Goal: Task Accomplishment & Management: Manage account settings

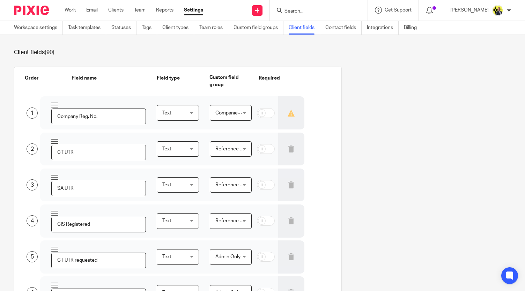
click at [298, 11] on input "Search" at bounding box center [315, 11] width 63 height 6
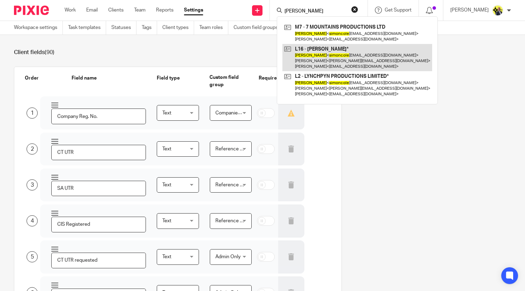
type input "simon cole"
click at [345, 61] on link at bounding box center [358, 58] width 150 height 28
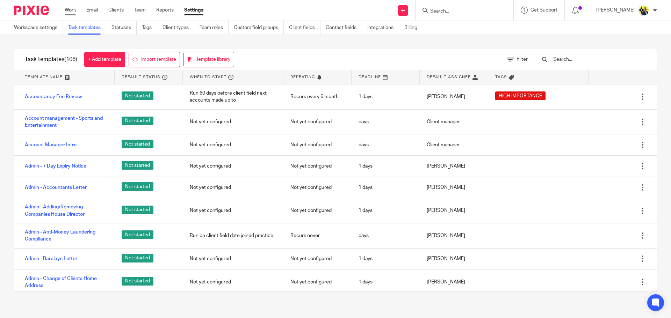
click at [71, 10] on link "Work" at bounding box center [70, 10] width 11 height 7
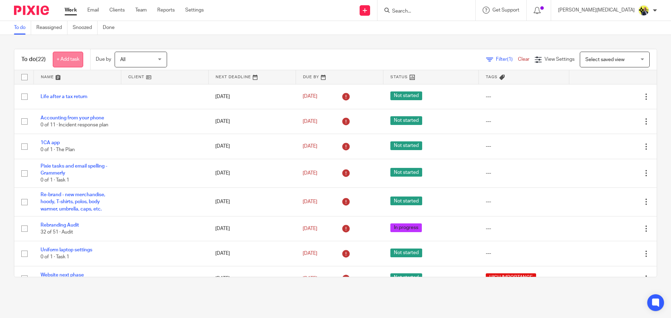
click at [81, 57] on link "+ Add task" at bounding box center [68, 60] width 30 height 16
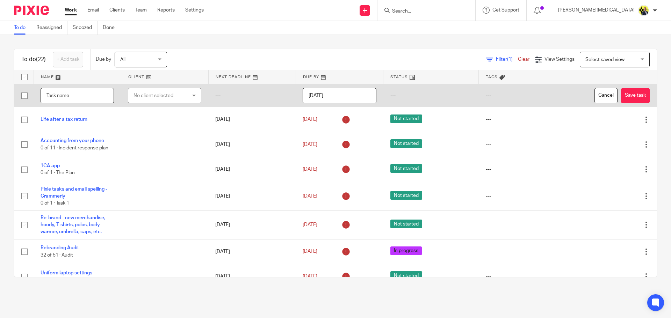
click at [73, 96] on input "text" at bounding box center [77, 96] width 73 height 16
type input "R"
type input "Check Vonage number porting option"
click at [340, 97] on input "[DATE]" at bounding box center [339, 96] width 73 height 16
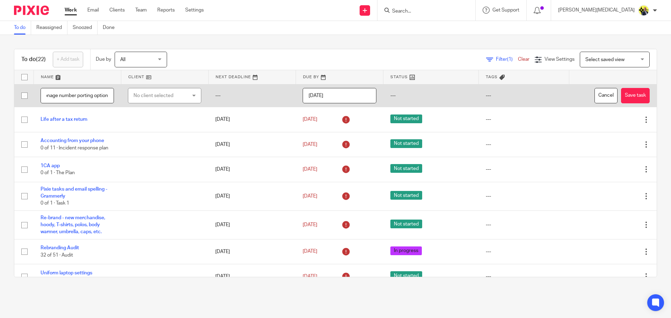
scroll to position [0, 0]
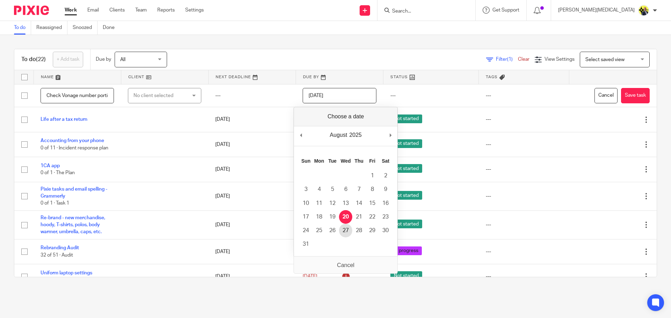
type input "[DATE]"
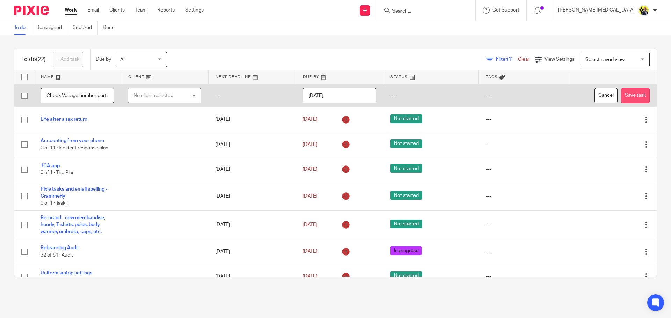
click at [621, 98] on button "Save task" at bounding box center [635, 96] width 29 height 16
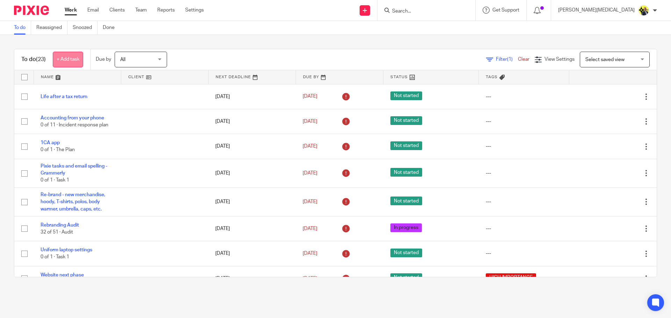
click at [76, 55] on link "+ Add task" at bounding box center [68, 60] width 30 height 16
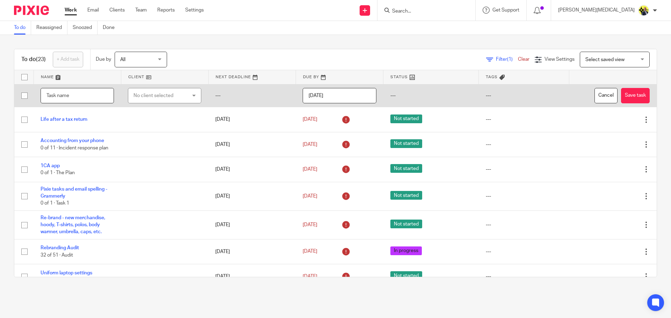
click at [80, 95] on input "text" at bounding box center [77, 96] width 73 height 16
type input "HR for TUPE or Redun for Scottish firms"
click at [320, 96] on input "[DATE]" at bounding box center [339, 96] width 73 height 16
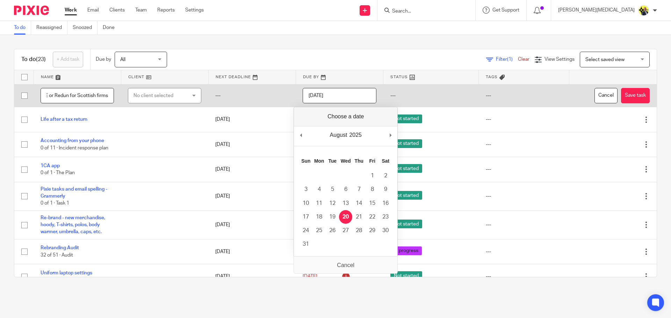
scroll to position [0, 0]
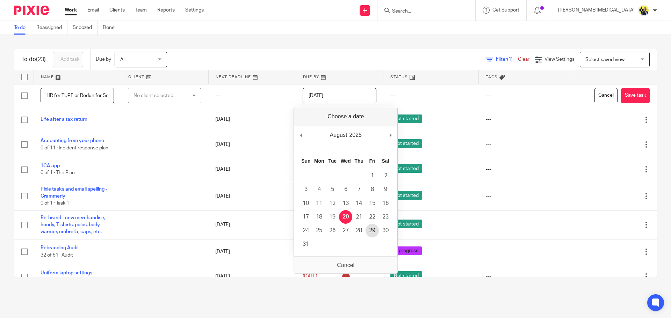
type input "2025-08-29"
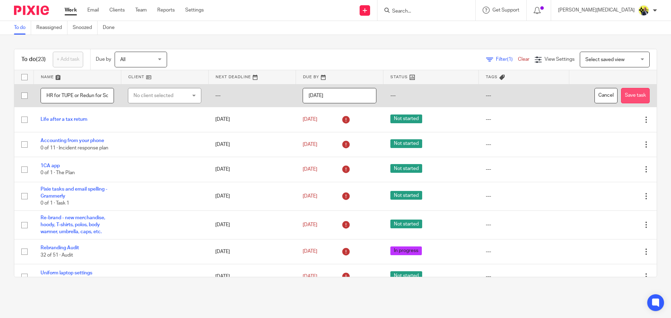
click at [621, 95] on button "Save task" at bounding box center [635, 96] width 29 height 16
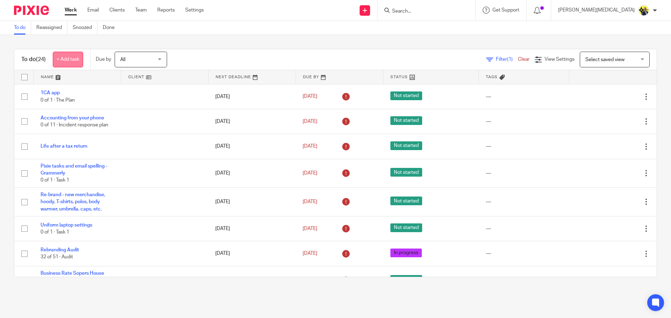
click at [73, 64] on link "+ Add task" at bounding box center [68, 60] width 30 height 16
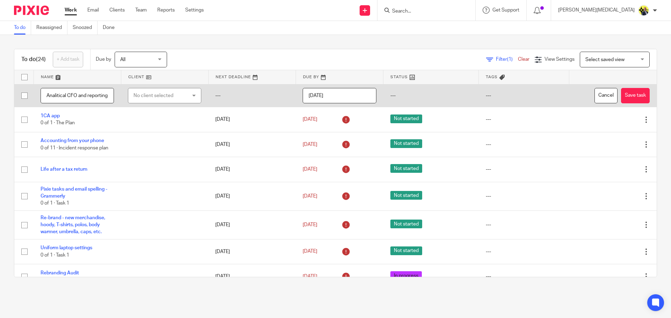
click at [57, 97] on input "Analitical CFO and reporting Tool - Syft and other" at bounding box center [77, 96] width 73 height 16
type input "Analytical CFO and reporting Tool - Syft and other"
click at [345, 93] on input "[DATE]" at bounding box center [339, 96] width 73 height 16
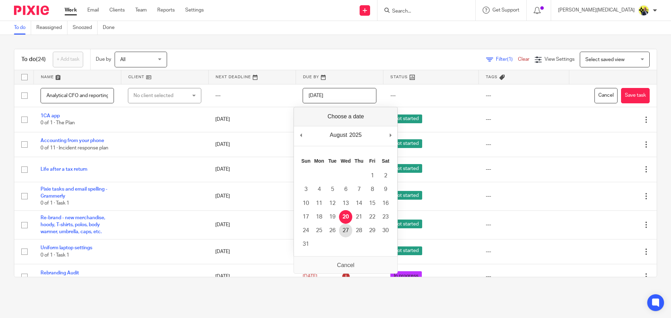
type input "2025-08-27"
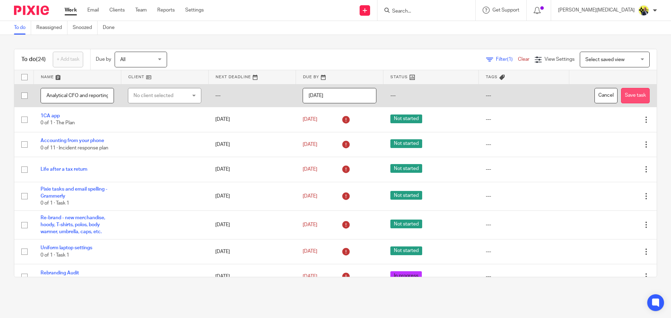
click at [621, 90] on button "Save task" at bounding box center [635, 96] width 29 height 16
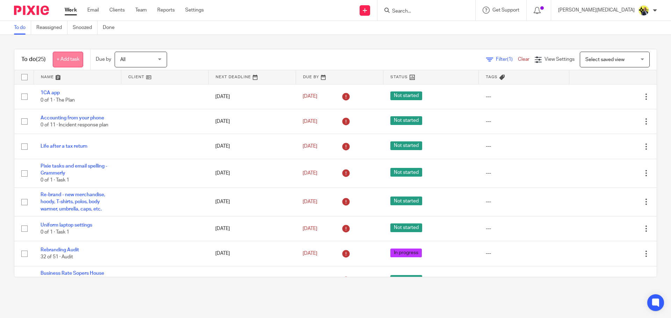
click at [76, 59] on link "+ Add task" at bounding box center [68, 60] width 30 height 16
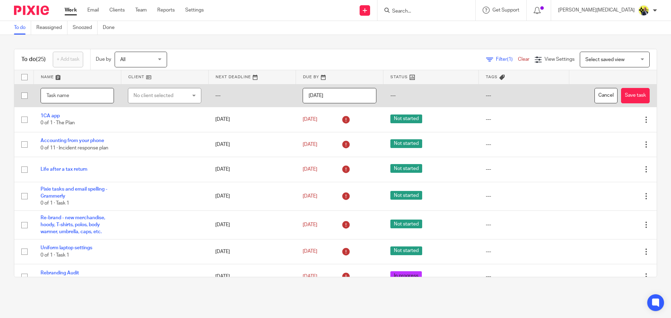
click at [78, 96] on input "text" at bounding box center [77, 96] width 73 height 16
type input "CT600, Accounts, Tax Return - recording and sharing options"
click at [312, 103] on input "[DATE]" at bounding box center [339, 96] width 73 height 16
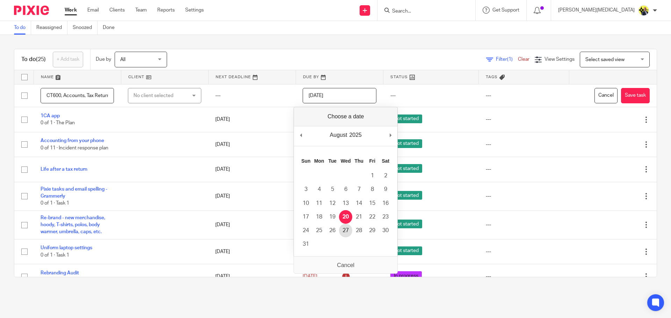
type input "[DATE]"
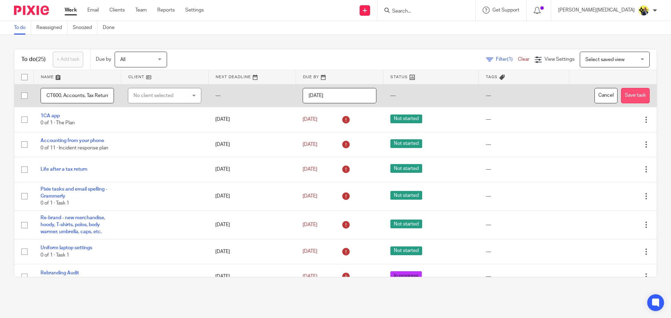
click at [621, 101] on button "Save task" at bounding box center [635, 96] width 29 height 16
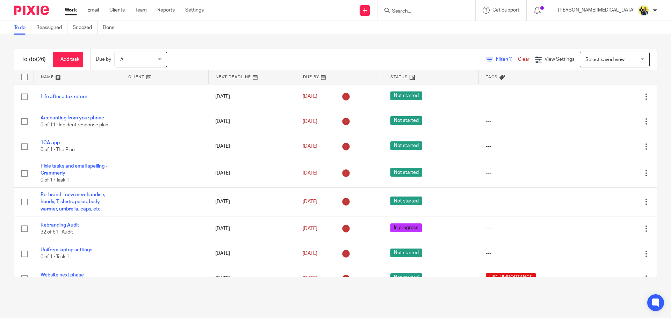
click at [496, 58] on span "Filter (1)" at bounding box center [507, 59] width 22 height 5
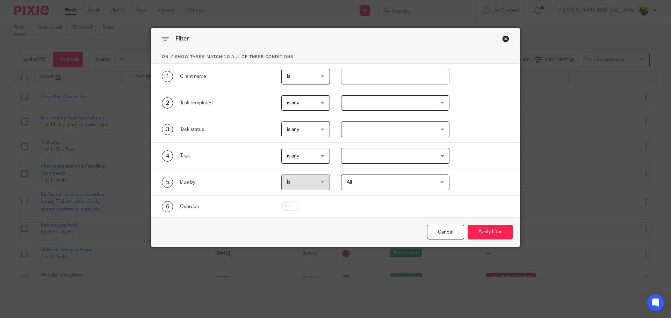
click at [502, 37] on div "Close this dialog window" at bounding box center [505, 38] width 7 height 7
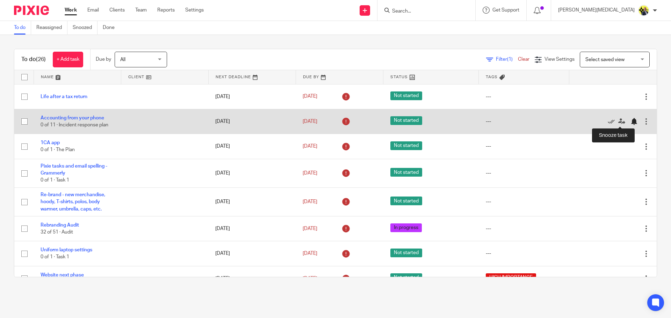
click at [630, 121] on div at bounding box center [633, 121] width 7 height 7
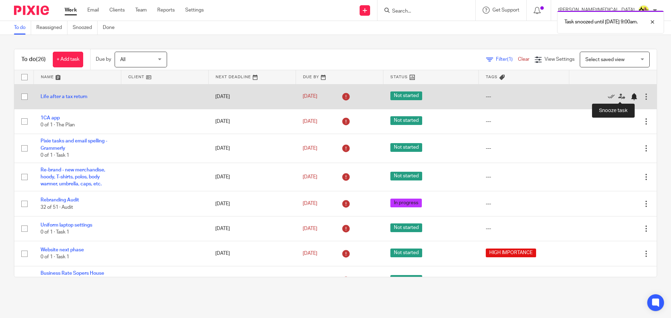
click at [630, 98] on div at bounding box center [633, 96] width 7 height 7
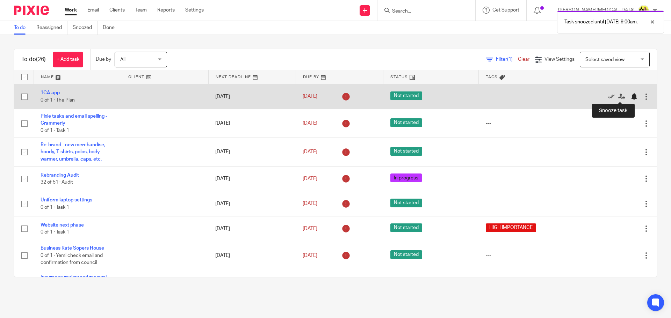
click at [630, 96] on div at bounding box center [633, 96] width 7 height 7
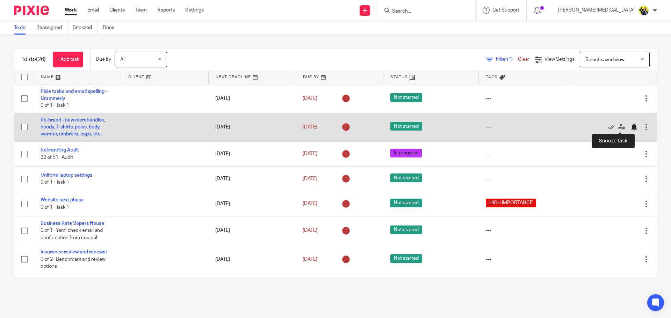
click at [630, 128] on div at bounding box center [633, 127] width 7 height 7
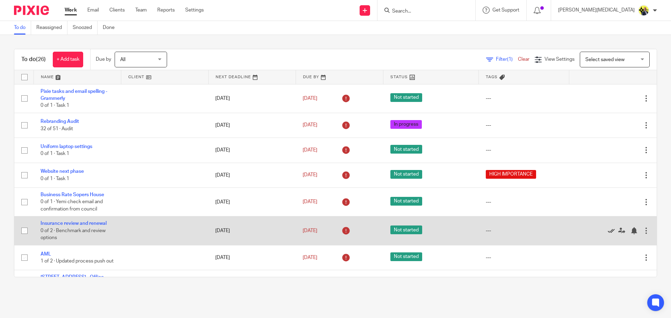
click at [608, 232] on icon at bounding box center [611, 230] width 7 height 7
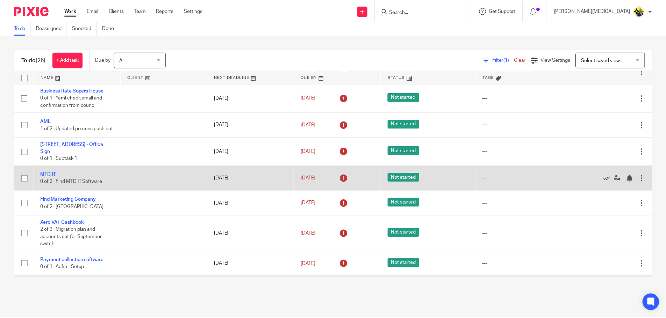
scroll to position [105, 0]
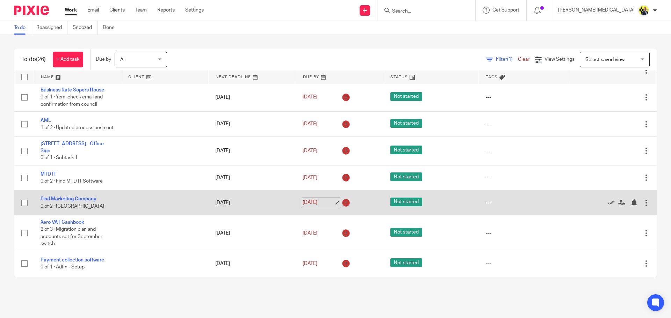
click at [327, 202] on link "[DATE]" at bounding box center [318, 202] width 31 height 7
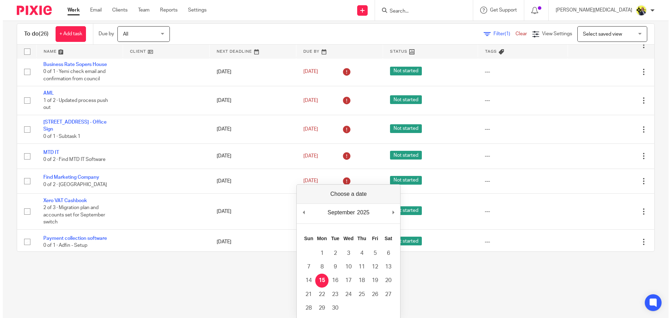
scroll to position [0, 0]
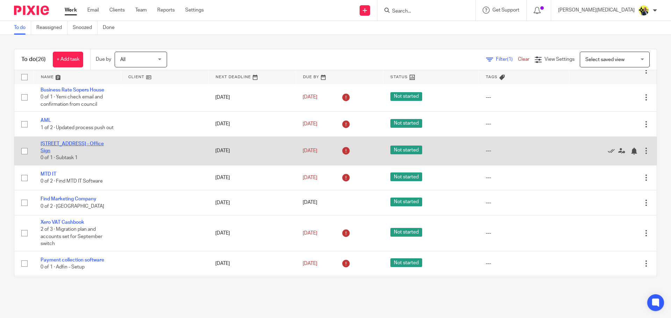
click at [91, 147] on link "320 City Road - Office Sign" at bounding box center [72, 148] width 63 height 12
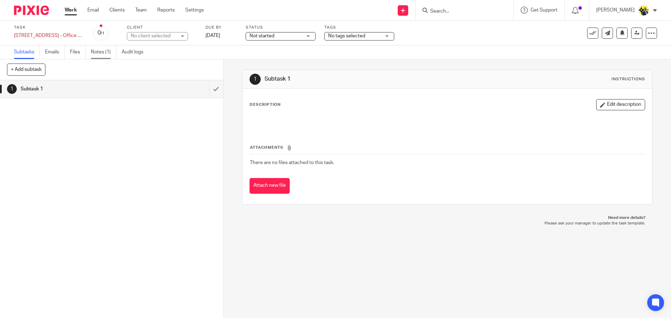
click at [101, 54] on link "Notes (1)" at bounding box center [104, 52] width 26 height 14
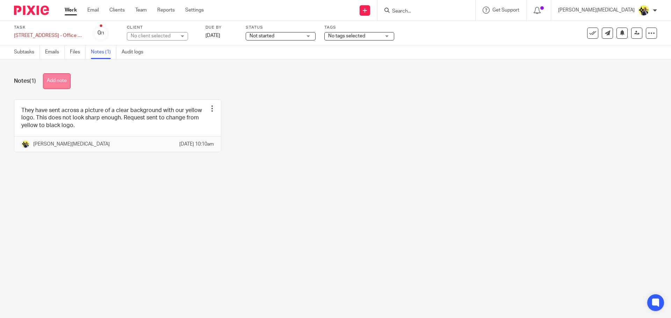
click at [60, 81] on button "Add note" at bounding box center [57, 81] width 28 height 16
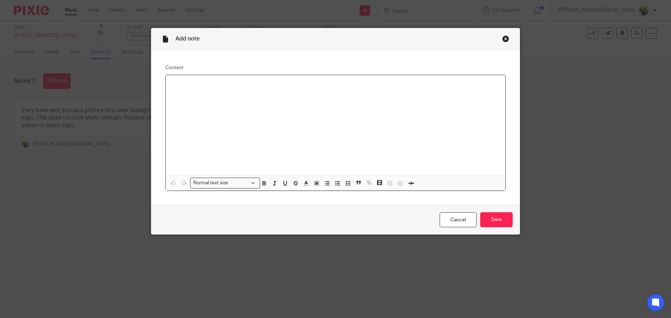
click at [229, 108] on div at bounding box center [336, 125] width 340 height 101
click at [487, 219] on input "Save" at bounding box center [496, 219] width 32 height 15
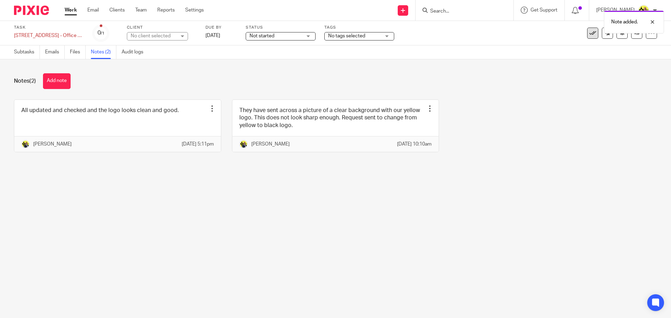
click at [589, 36] on icon at bounding box center [592, 33] width 7 height 7
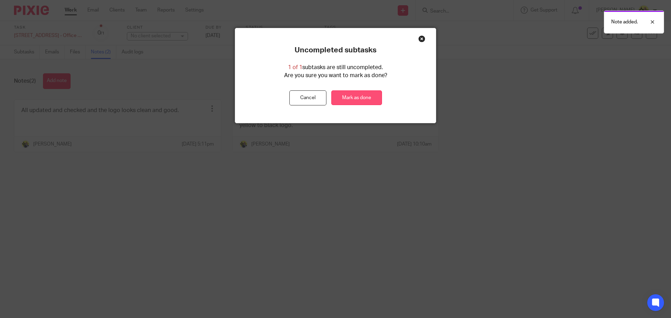
click at [370, 100] on link "Mark as done" at bounding box center [356, 97] width 51 height 15
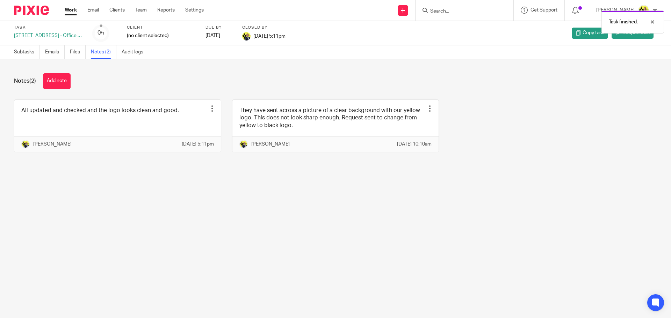
click at [75, 12] on link "Work" at bounding box center [71, 10] width 12 height 7
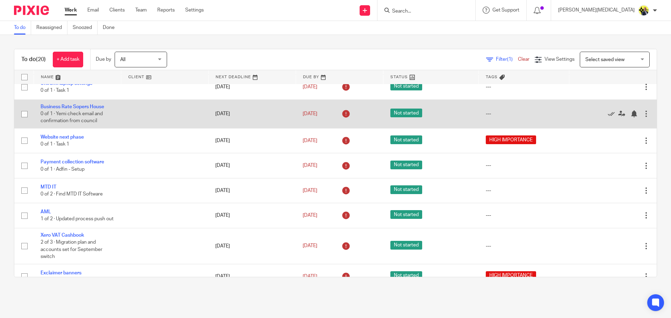
scroll to position [66, 0]
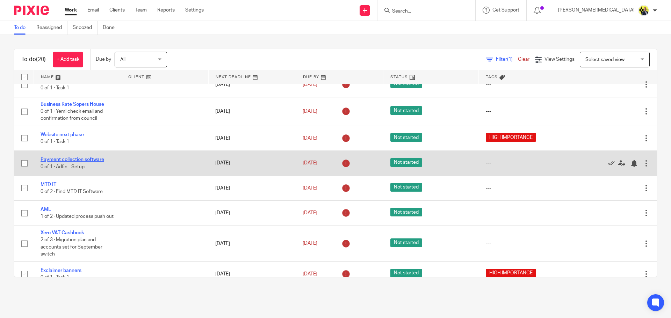
click at [98, 161] on link "Payment collection software" at bounding box center [73, 159] width 64 height 5
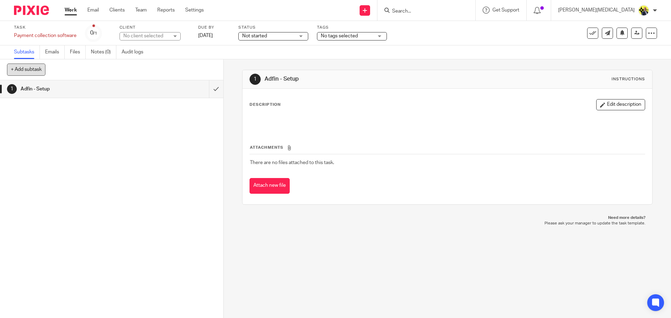
click at [30, 72] on button "+ Add subtask" at bounding box center [26, 70] width 38 height 12
click at [82, 70] on input "text" at bounding box center [86, 70] width 159 height 12
drag, startPoint x: 129, startPoint y: 68, endPoint x: 10, endPoint y: 72, distance: 118.8
click at [10, 72] on input "Go through process and first client test collection" at bounding box center [86, 70] width 159 height 12
type input "Go through process and first client test collection"
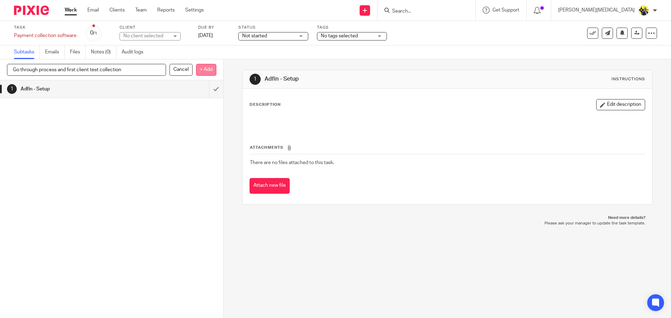
click at [196, 73] on p "+ Add" at bounding box center [206, 70] width 20 height 12
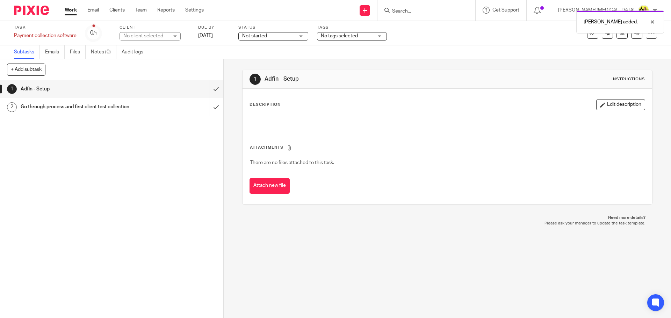
click at [156, 86] on div "Adfin - Setup" at bounding box center [111, 89] width 181 height 10
click at [601, 101] on button "Edit description" at bounding box center [620, 104] width 49 height 11
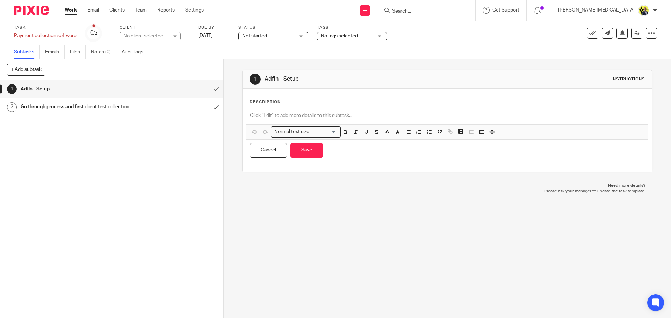
click at [290, 116] on p at bounding box center [447, 115] width 394 height 7
click at [250, 37] on span "Not started" at bounding box center [254, 36] width 25 height 5
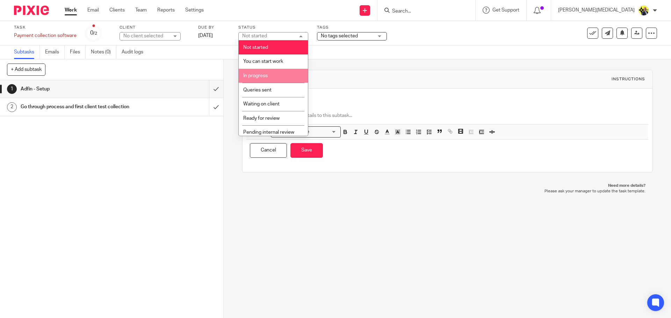
click at [270, 76] on li "In progress" at bounding box center [273, 76] width 69 height 14
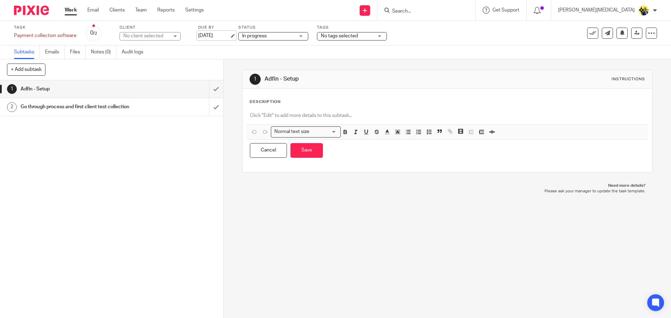
click at [209, 38] on link "[DATE]" at bounding box center [213, 35] width 31 height 7
click at [69, 7] on link "Work" at bounding box center [71, 10] width 12 height 7
